Goal: Information Seeking & Learning: Learn about a topic

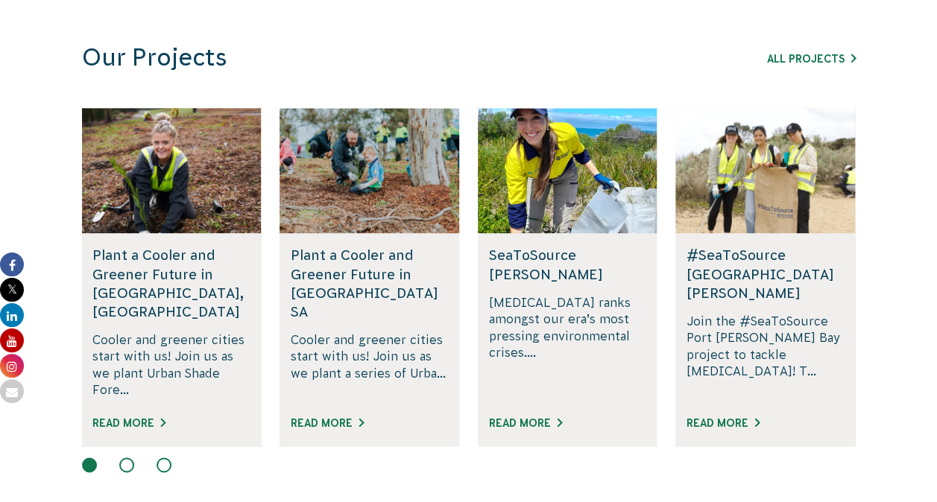
scroll to position [926, 0]
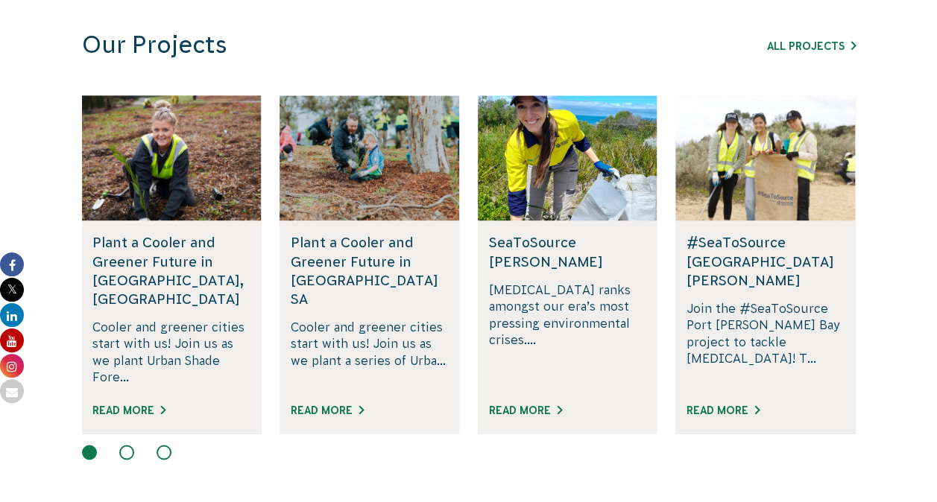
click at [869, 274] on div "Rewilding Fifth Creek, SA Join us in rewilding Fifth Creek and enhancing Adelai…" at bounding box center [468, 278] width 805 height 367
click at [338, 405] on link "Read More" at bounding box center [327, 411] width 73 height 12
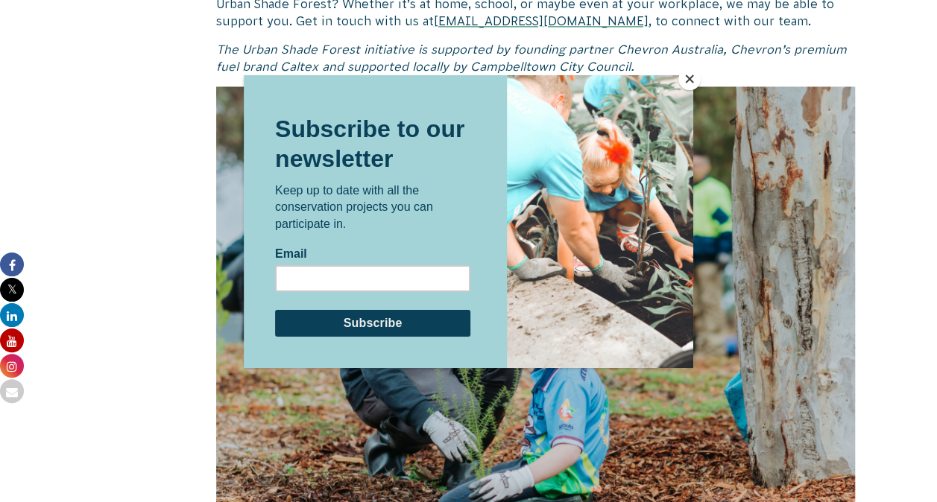
scroll to position [1095, 0]
click at [688, 81] on button "Close" at bounding box center [689, 79] width 22 height 22
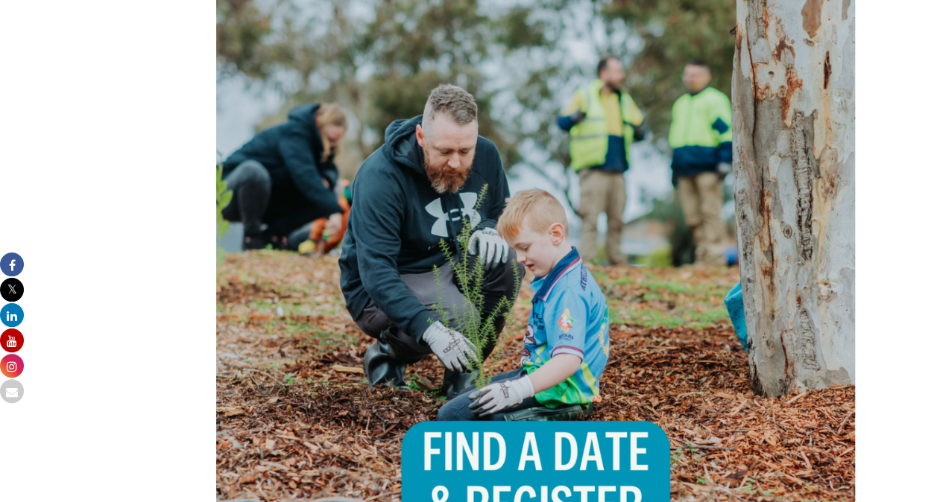
scroll to position [1184, 0]
click at [871, 264] on div "Action for Ocean Wetlands and Rivers Actions for Biodiversity & Threatened Spec…" at bounding box center [469, 41] width 830 height 1530
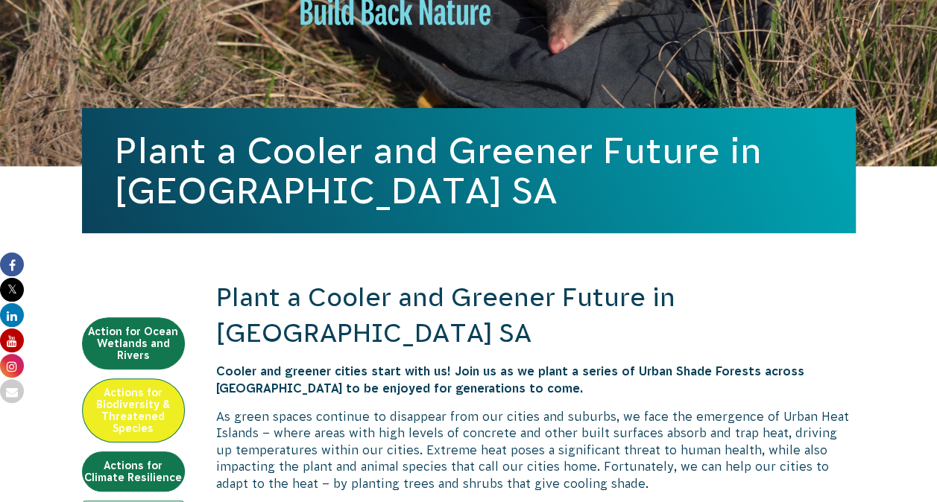
scroll to position [0, 0]
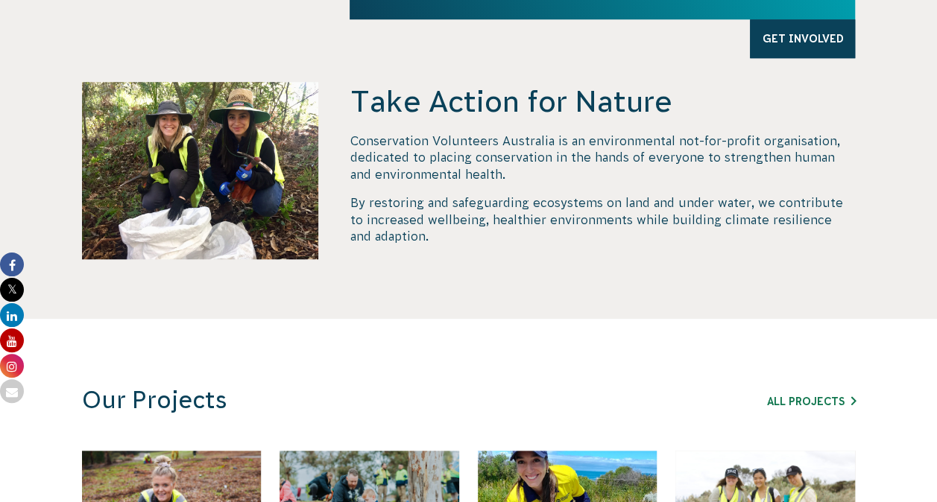
scroll to position [576, 0]
